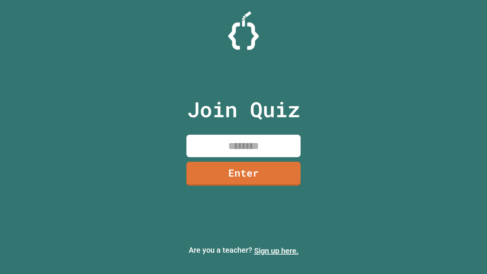
click at [276, 251] on link "Sign up here." at bounding box center [276, 250] width 45 height 9
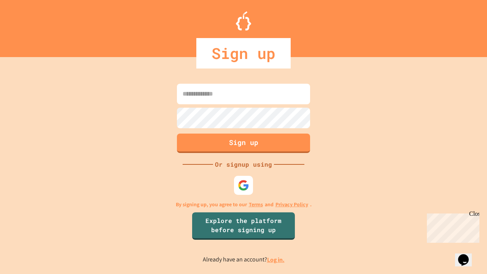
click at [276, 260] on link "Log in." at bounding box center [276, 260] width 18 height 8
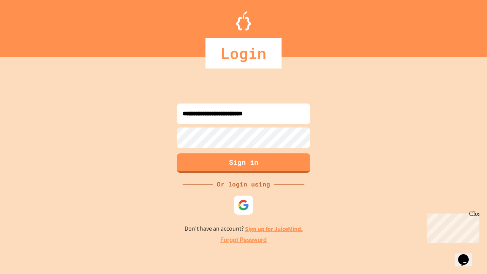
type input "**********"
